Goal: Register for event/course

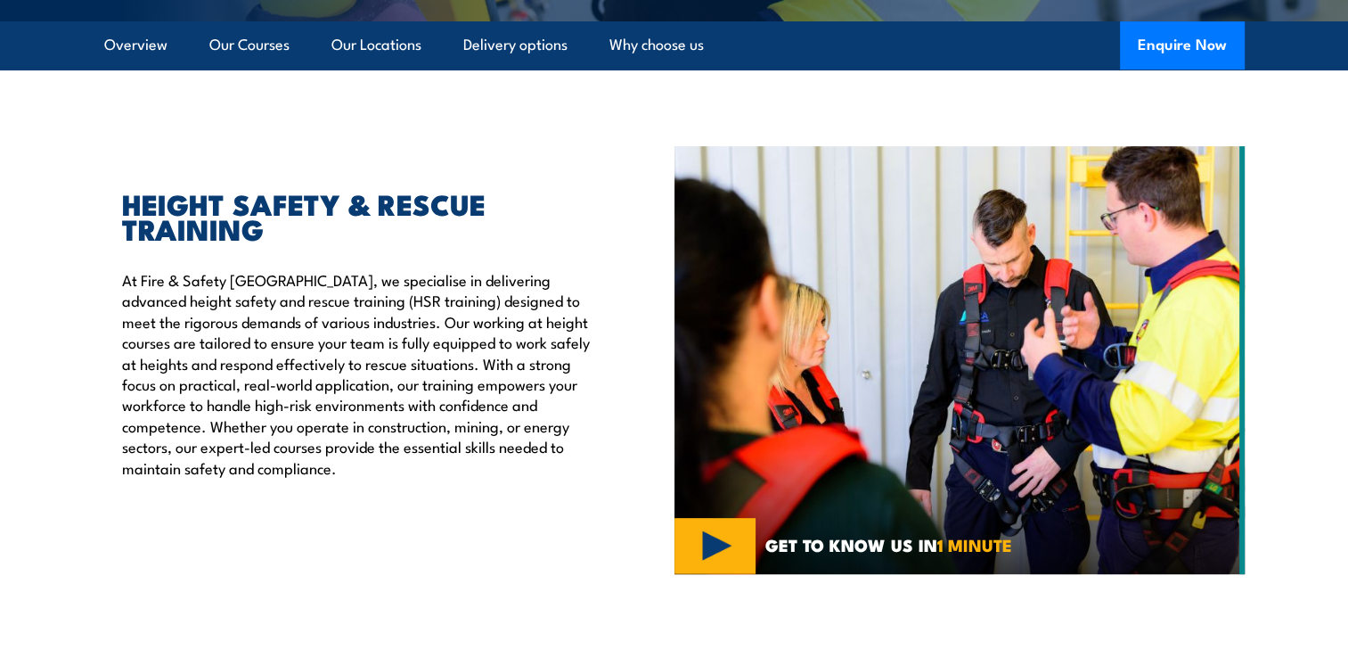
scroll to position [445, 0]
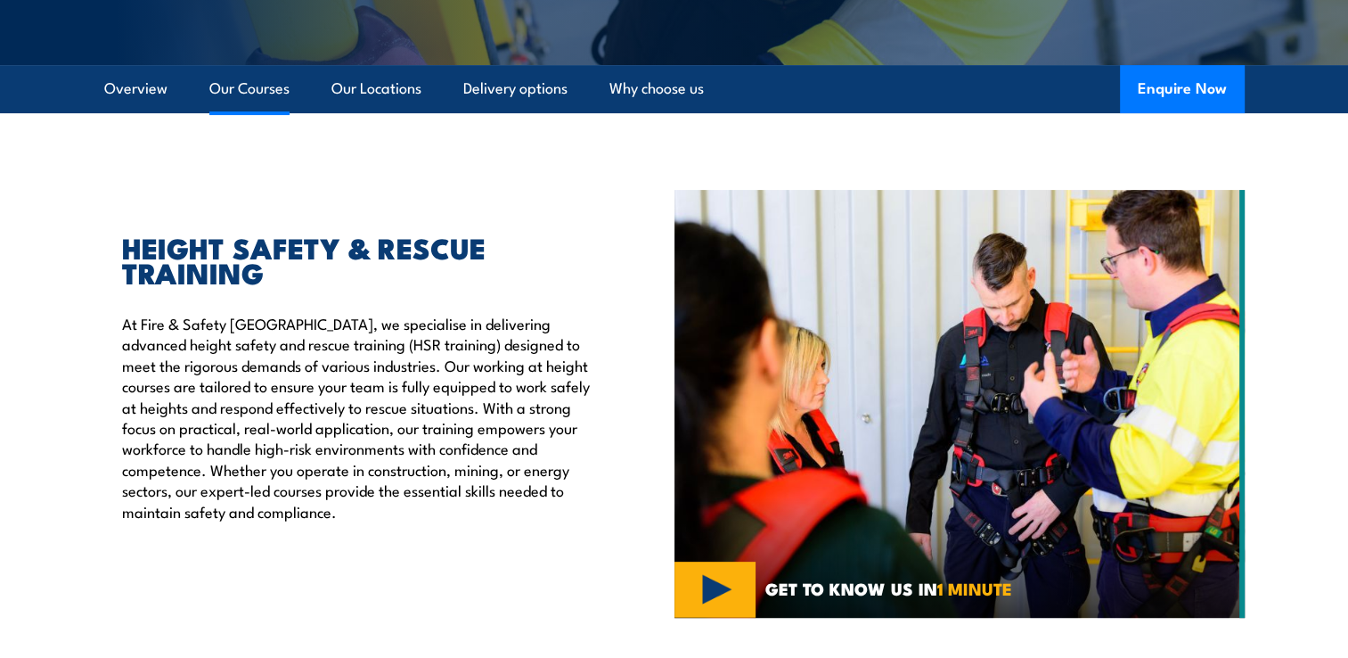
click at [243, 94] on link "Our Courses" at bounding box center [249, 88] width 80 height 47
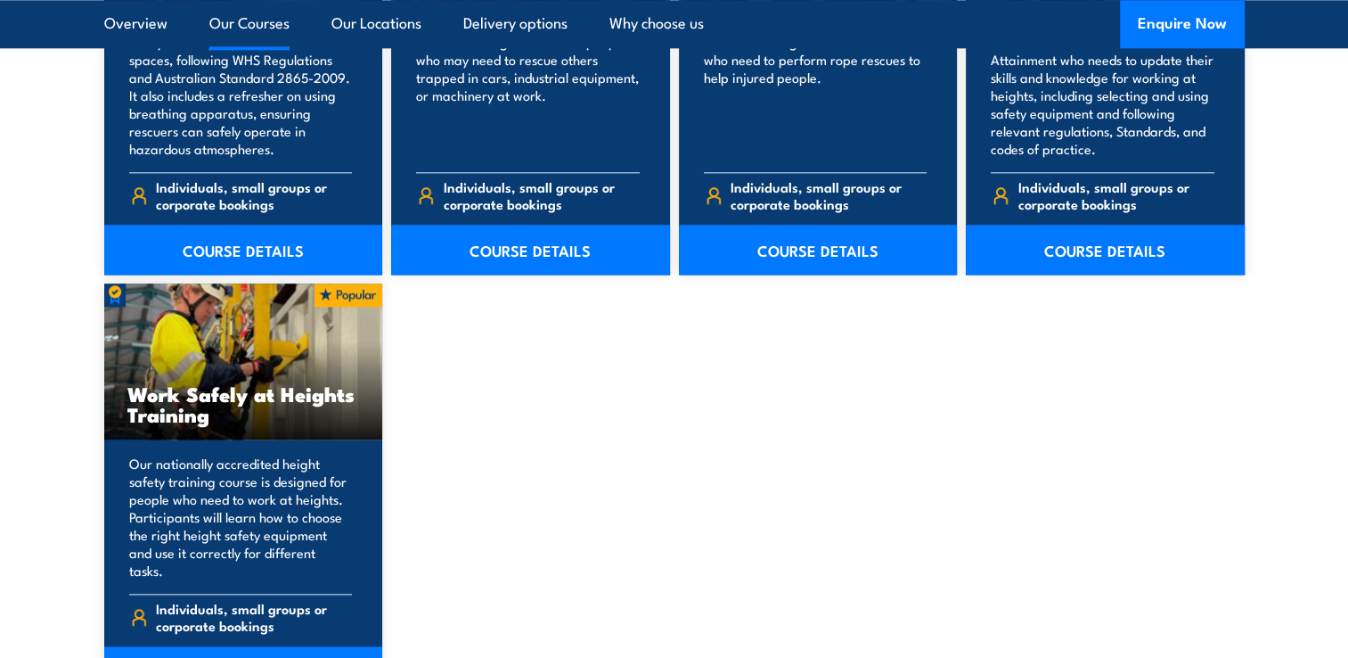
scroll to position [2242, 0]
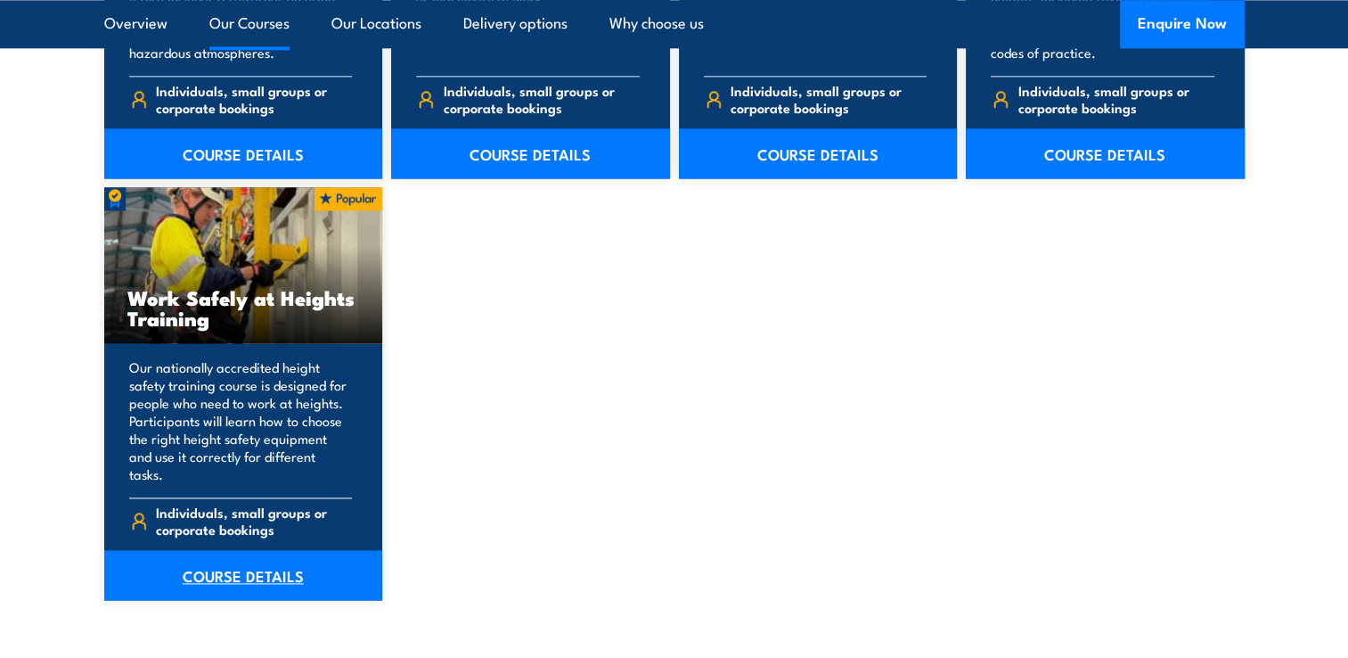
click at [272, 550] on link "COURSE DETAILS" at bounding box center [243, 575] width 279 height 50
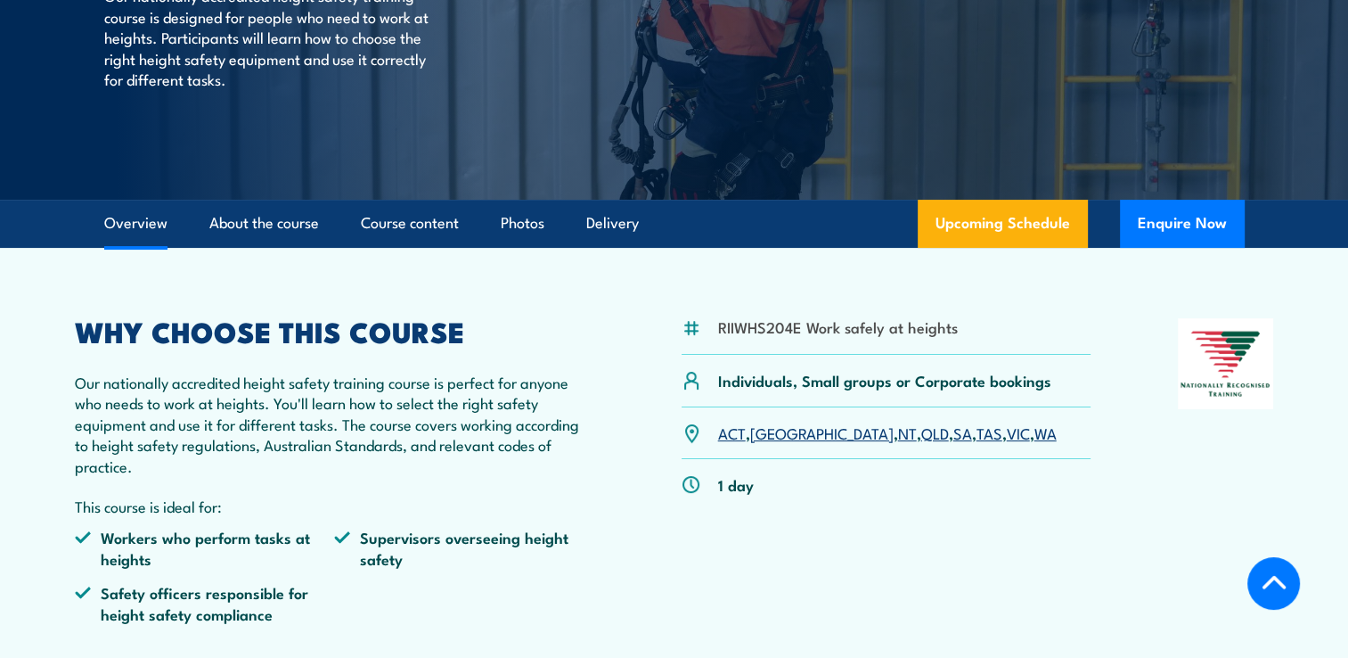
scroll to position [356, 0]
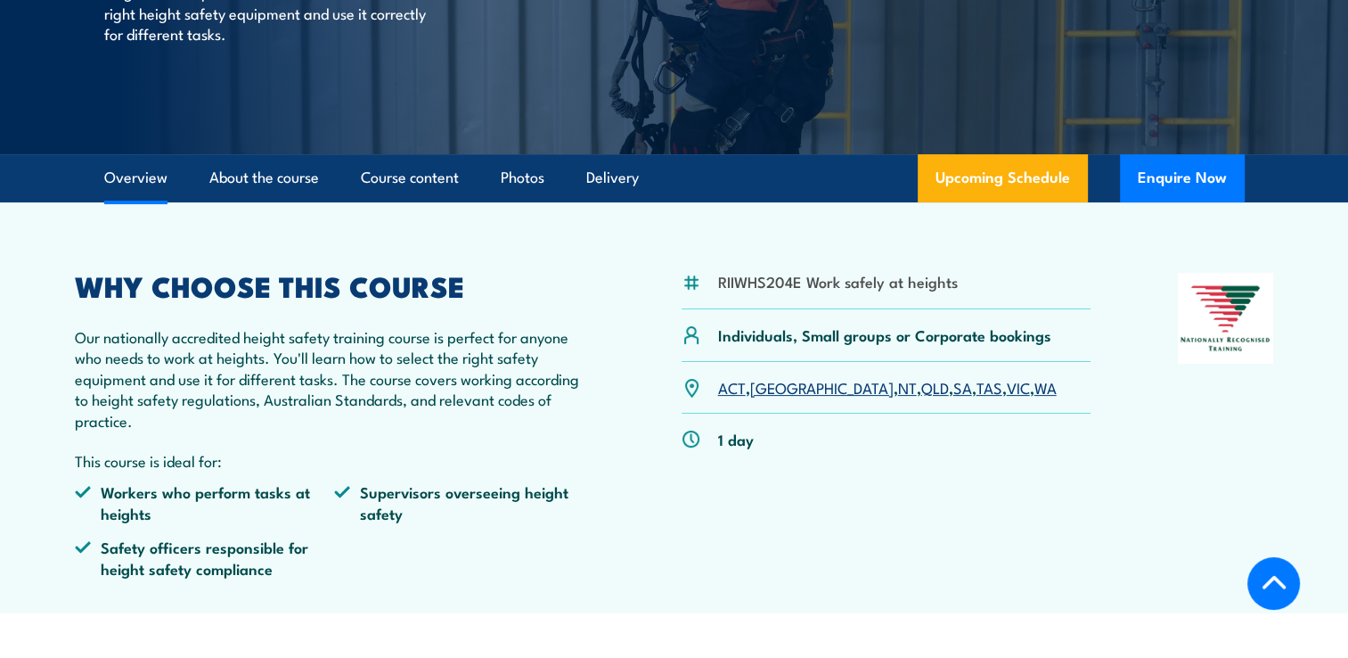
click at [921, 388] on link "QLD" at bounding box center [935, 386] width 28 height 21
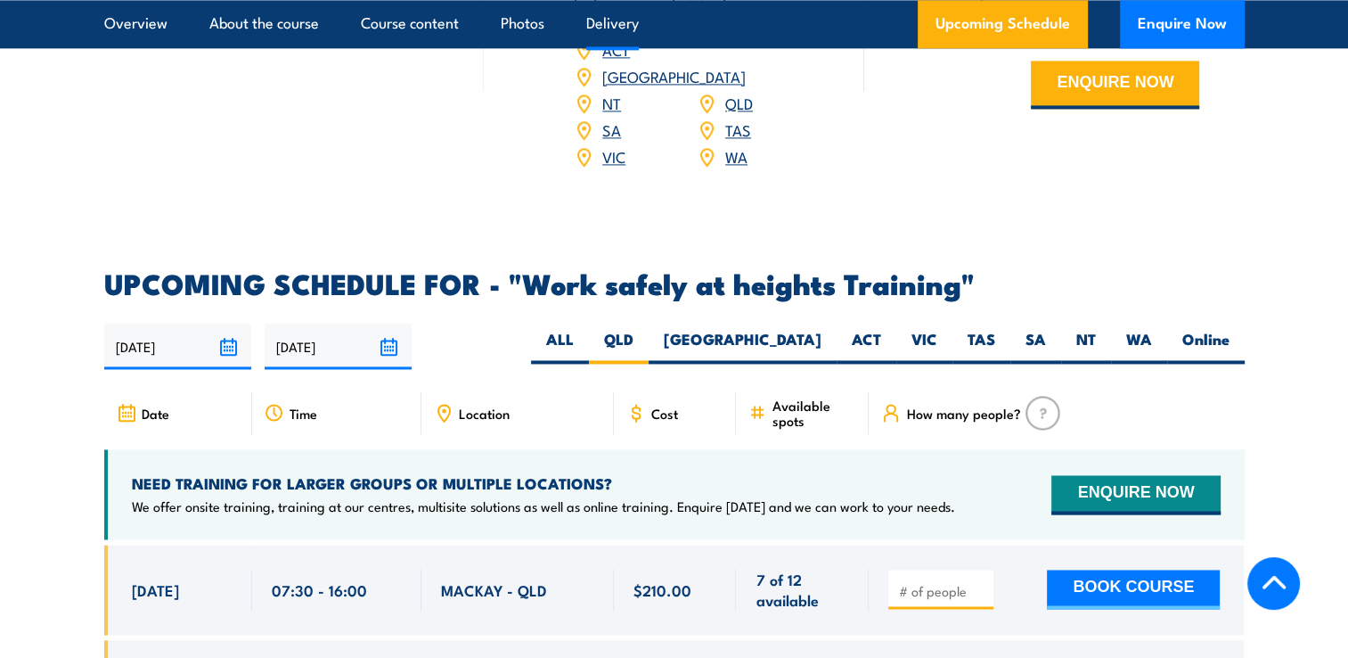
scroll to position [2478, 0]
